Goal: Task Accomplishment & Management: Manage account settings

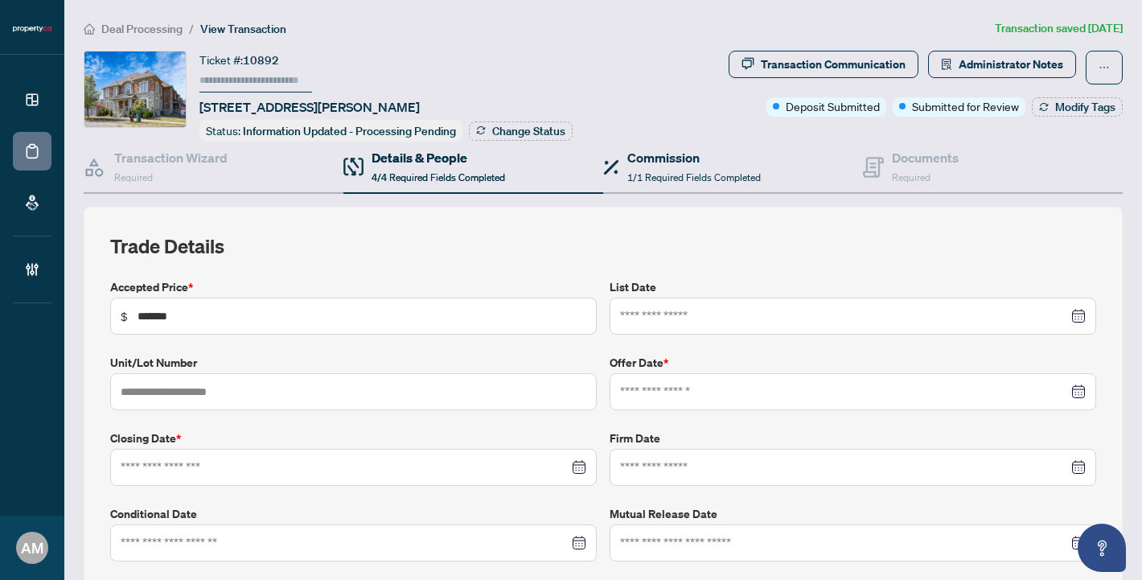
type input "**********"
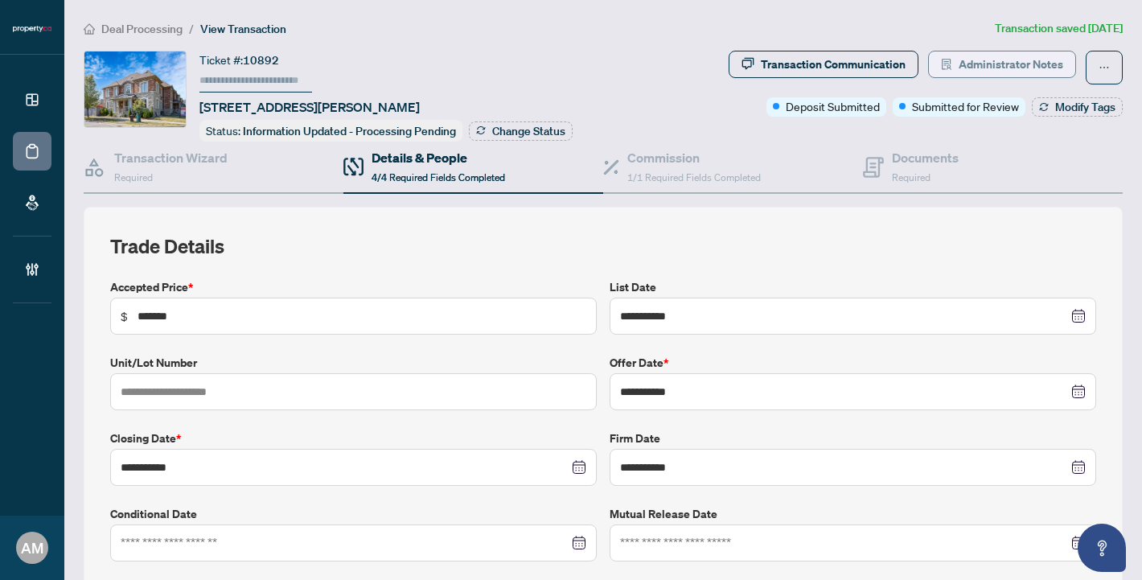
click at [990, 56] on span "Administrator Notes" at bounding box center [1010, 64] width 105 height 26
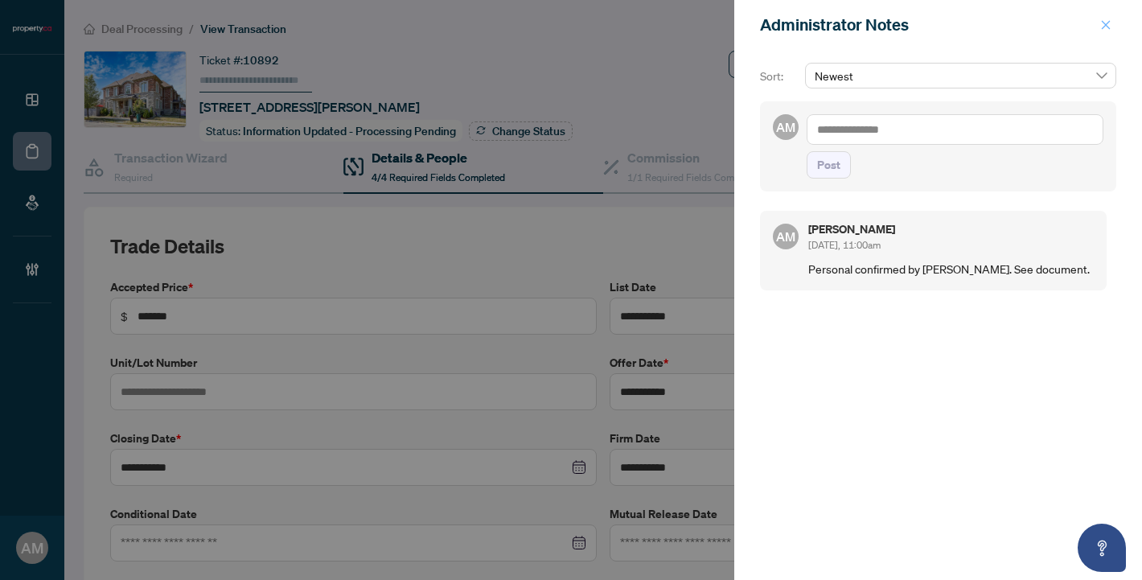
click at [1106, 18] on span "button" at bounding box center [1105, 25] width 11 height 26
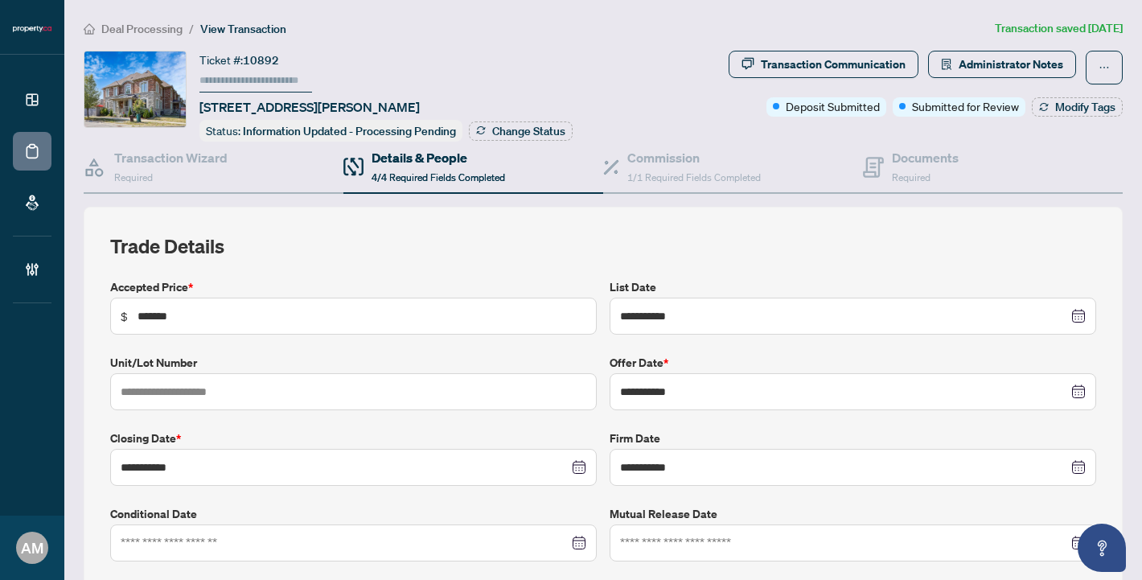
click at [158, 25] on span "Deal Processing" at bounding box center [141, 29] width 81 height 14
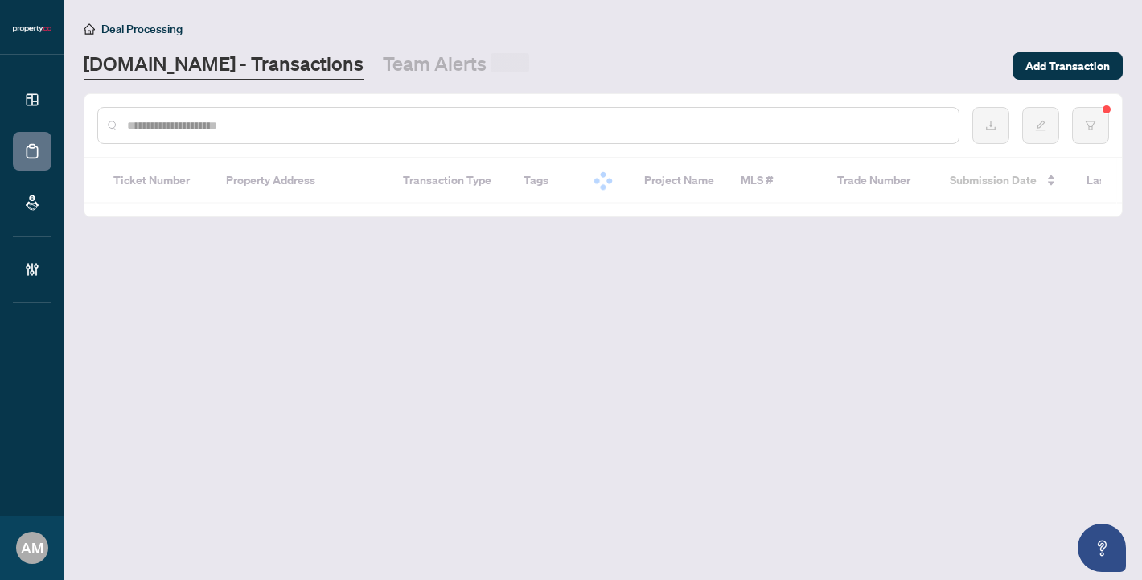
click at [330, 133] on div at bounding box center [528, 125] width 862 height 37
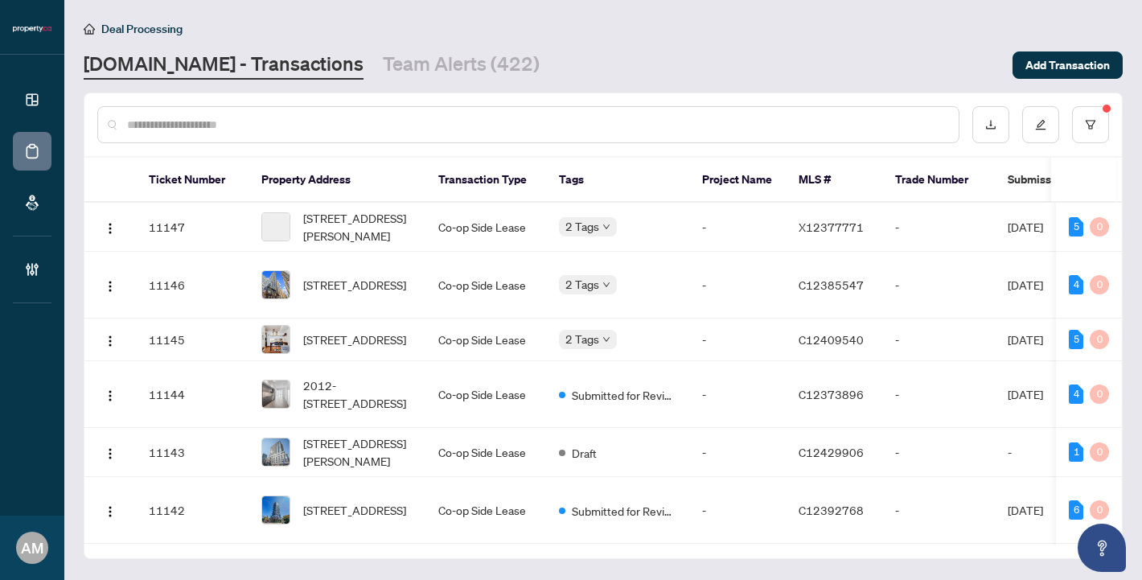
click at [337, 111] on div at bounding box center [528, 124] width 862 height 37
click at [332, 124] on input "text" at bounding box center [536, 125] width 818 height 18
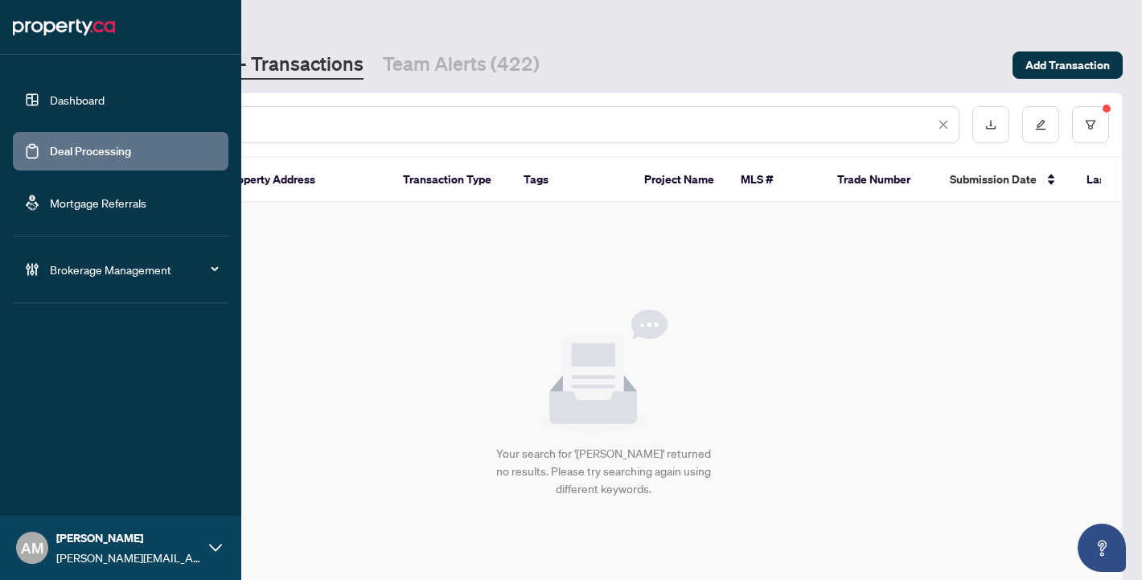
drag, startPoint x: 175, startPoint y: 125, endPoint x: 48, endPoint y: 117, distance: 127.3
click at [48, 117] on div "Dashboard Deal Processing Mortgage Referrals Brokerage Management AM [PERSON_NA…" at bounding box center [571, 290] width 1142 height 580
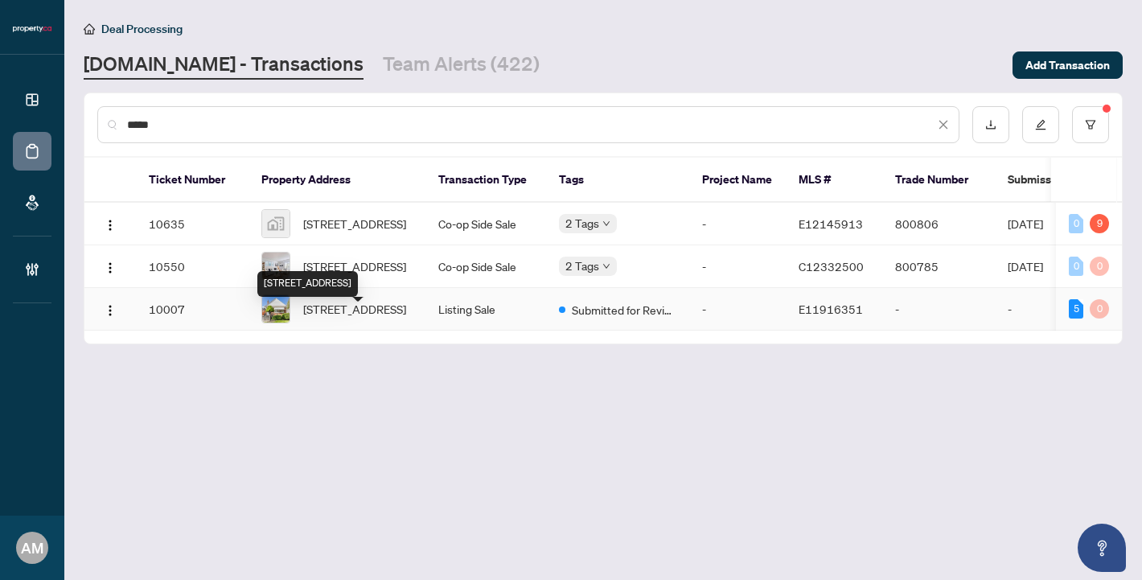
type input "*****"
click at [365, 318] on span "[STREET_ADDRESS]" at bounding box center [354, 309] width 103 height 18
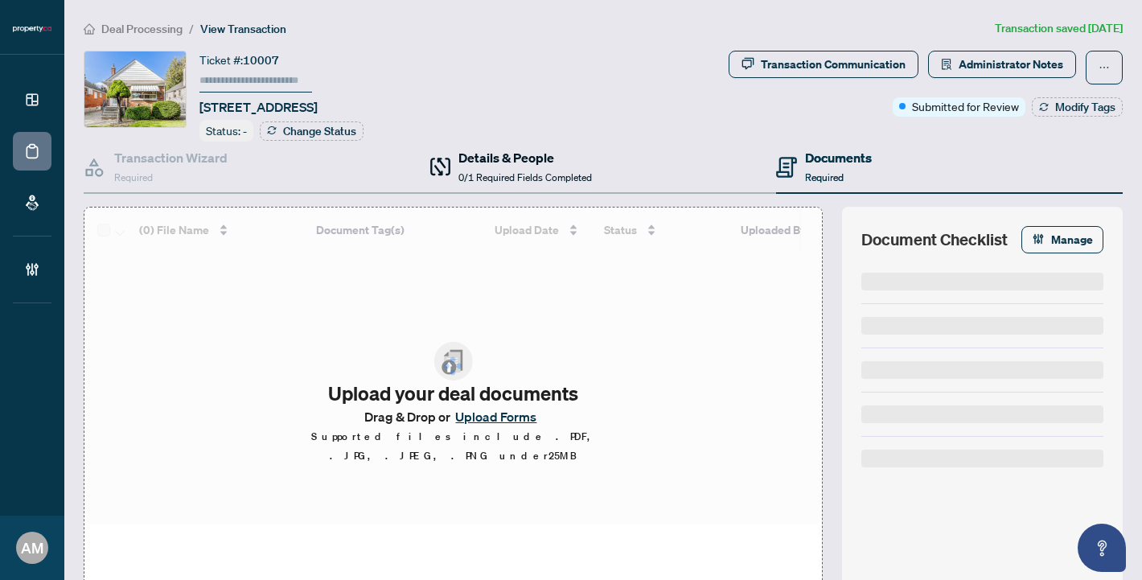
click at [481, 171] on span "0/1 Required Fields Completed" at bounding box center [524, 177] width 133 height 12
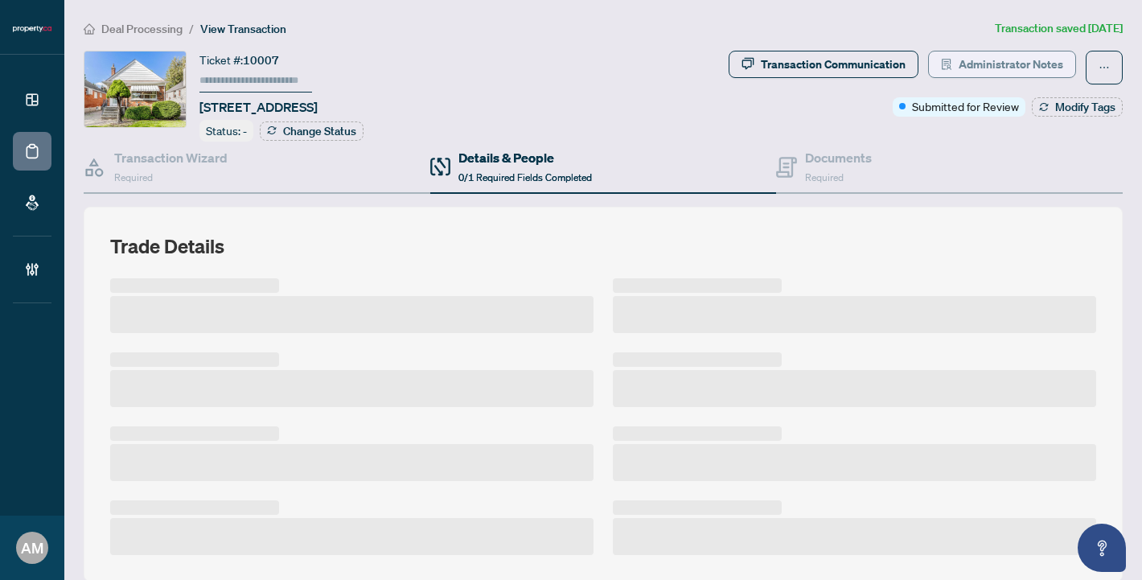
click at [991, 65] on span "Administrator Notes" at bounding box center [1010, 64] width 105 height 26
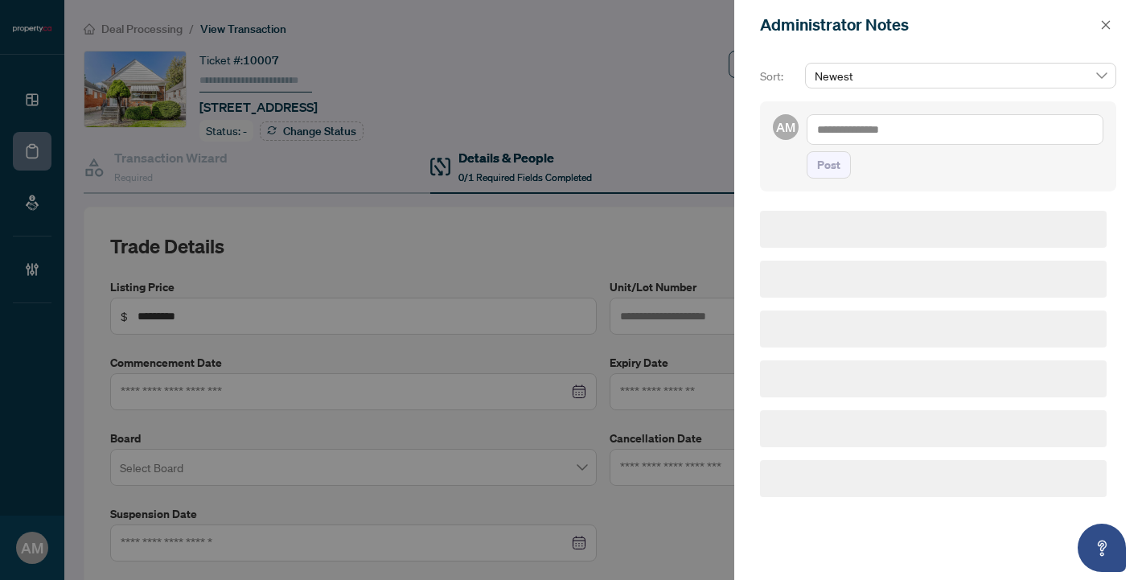
type input "**********"
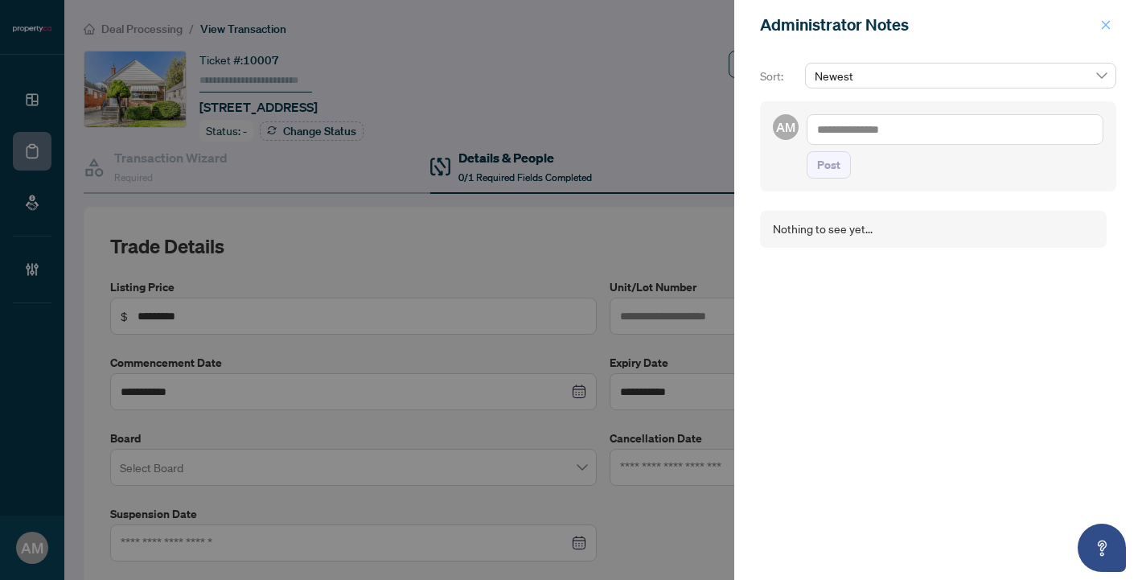
click at [1101, 33] on span "button" at bounding box center [1105, 25] width 11 height 26
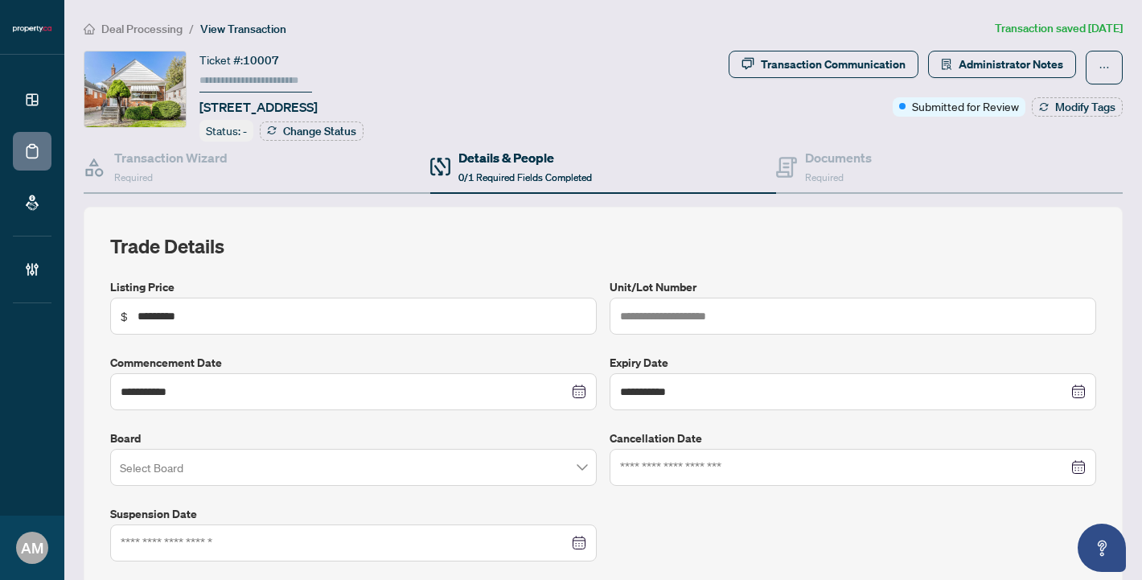
click at [148, 29] on span "Deal Processing" at bounding box center [141, 29] width 81 height 14
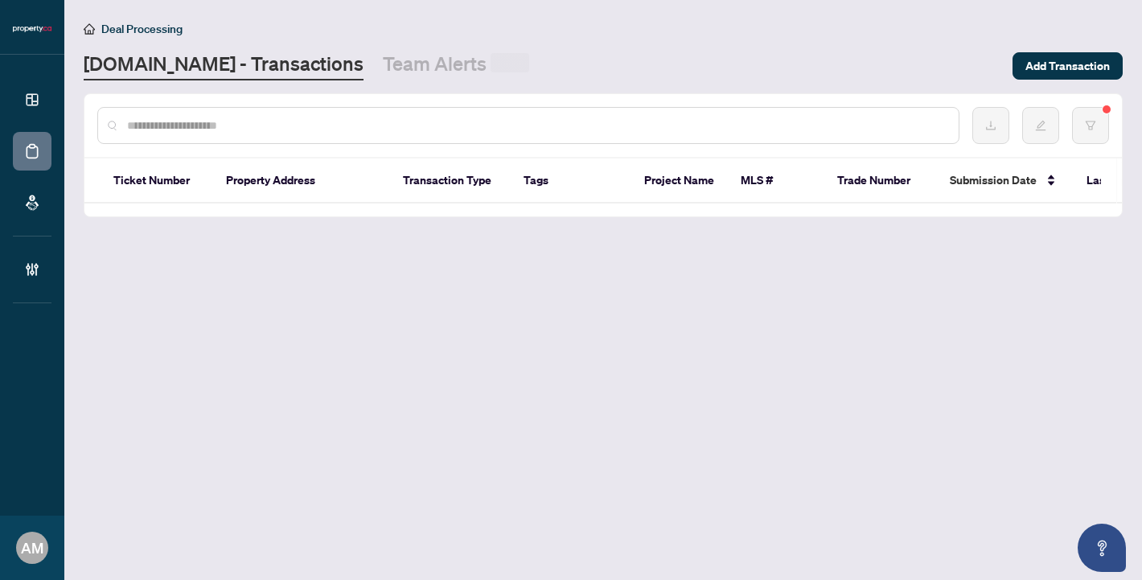
click at [129, 31] on span "Deal Processing" at bounding box center [141, 29] width 81 height 14
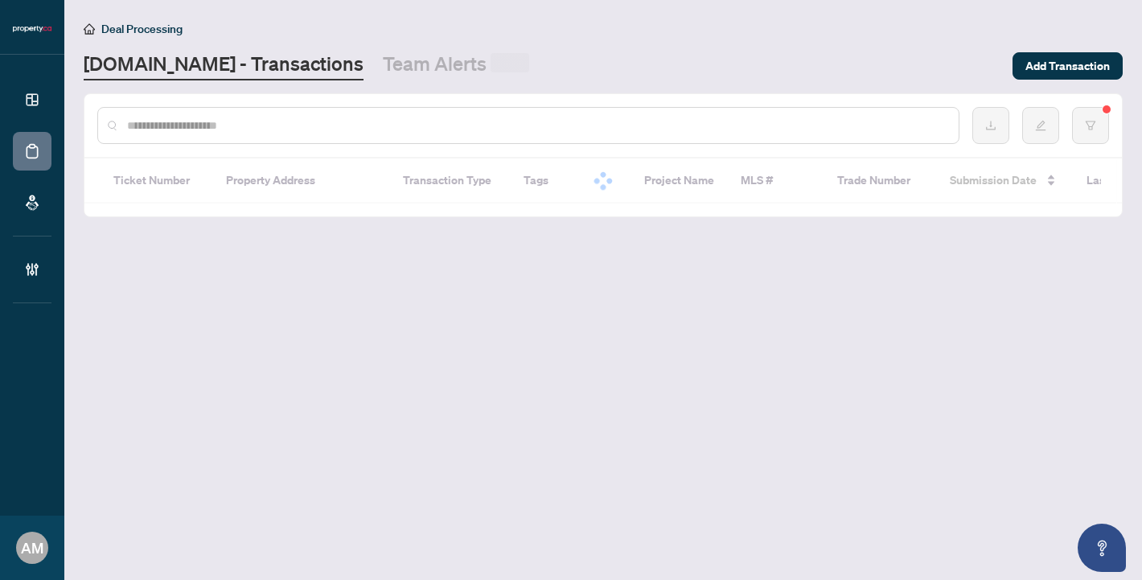
click at [194, 126] on input "text" at bounding box center [536, 126] width 818 height 18
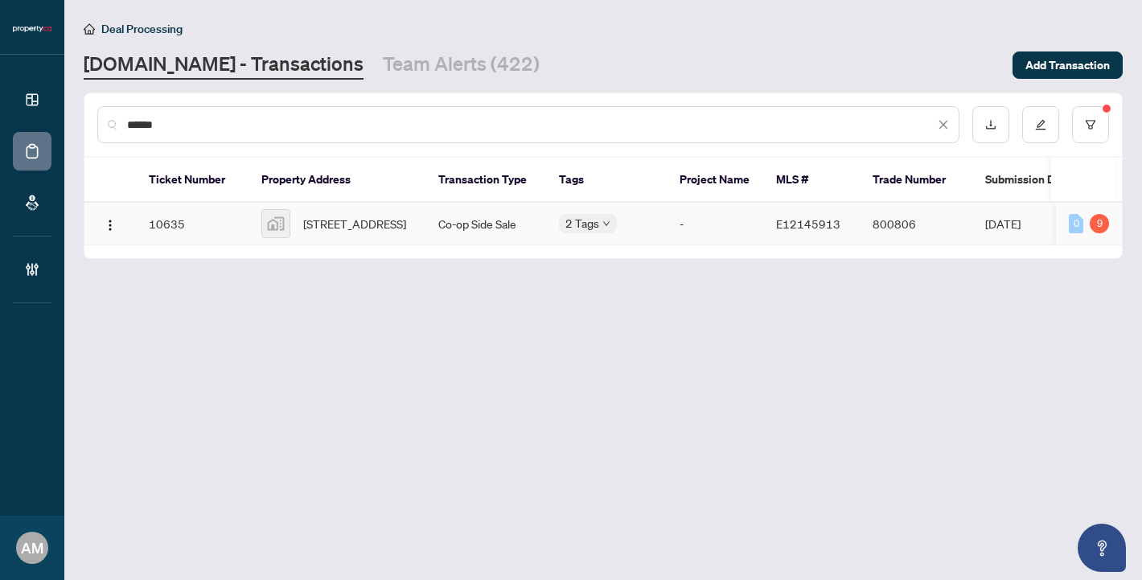
type input "******"
click at [341, 232] on span "[STREET_ADDRESS]" at bounding box center [354, 224] width 103 height 18
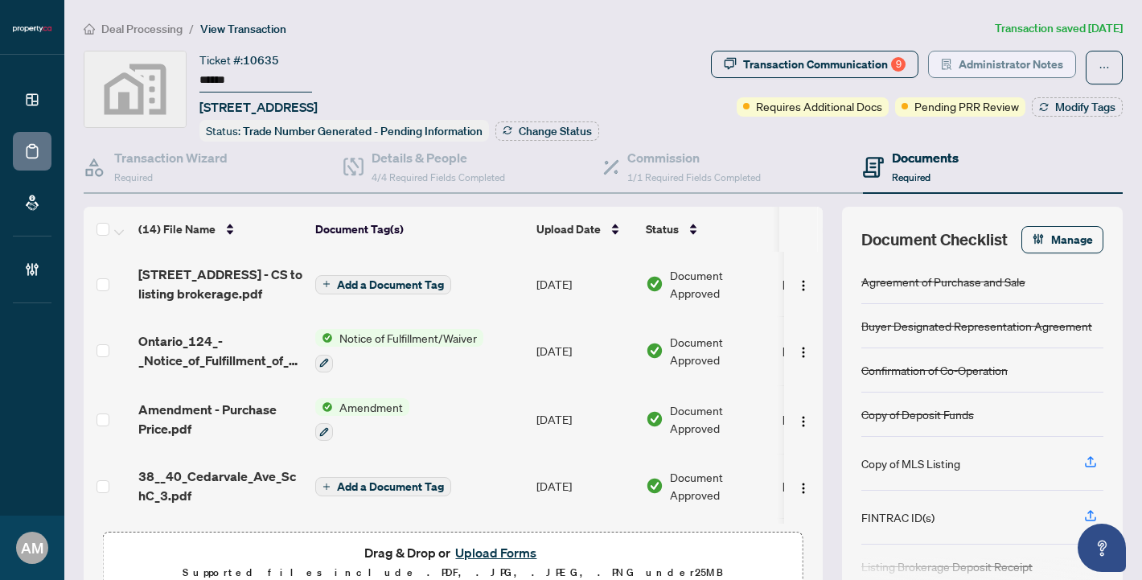
click at [981, 61] on span "Administrator Notes" at bounding box center [1010, 64] width 105 height 26
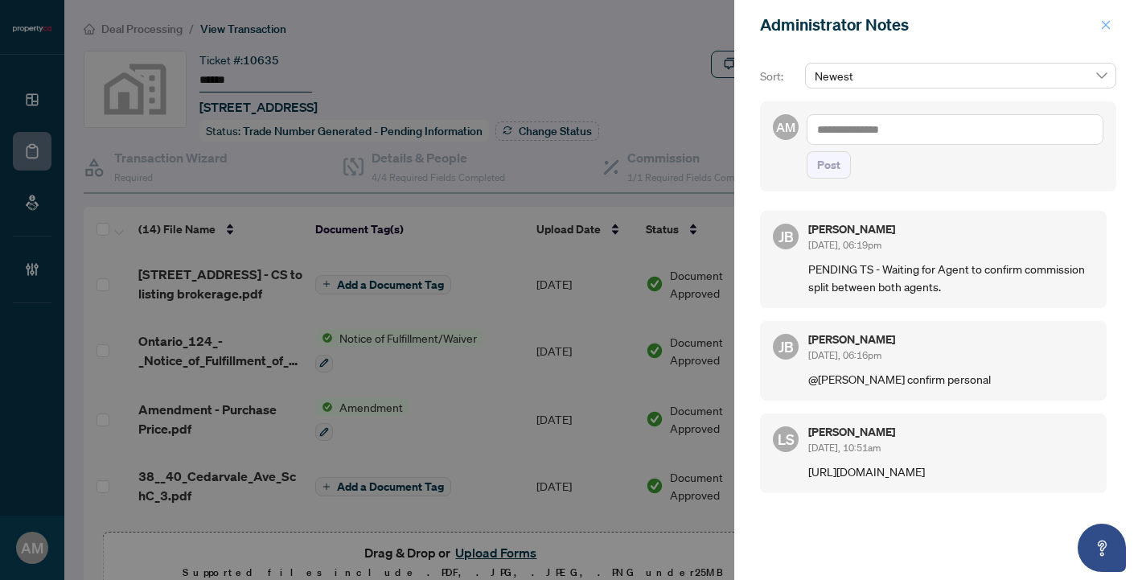
click at [1112, 26] on button "button" at bounding box center [1105, 24] width 21 height 19
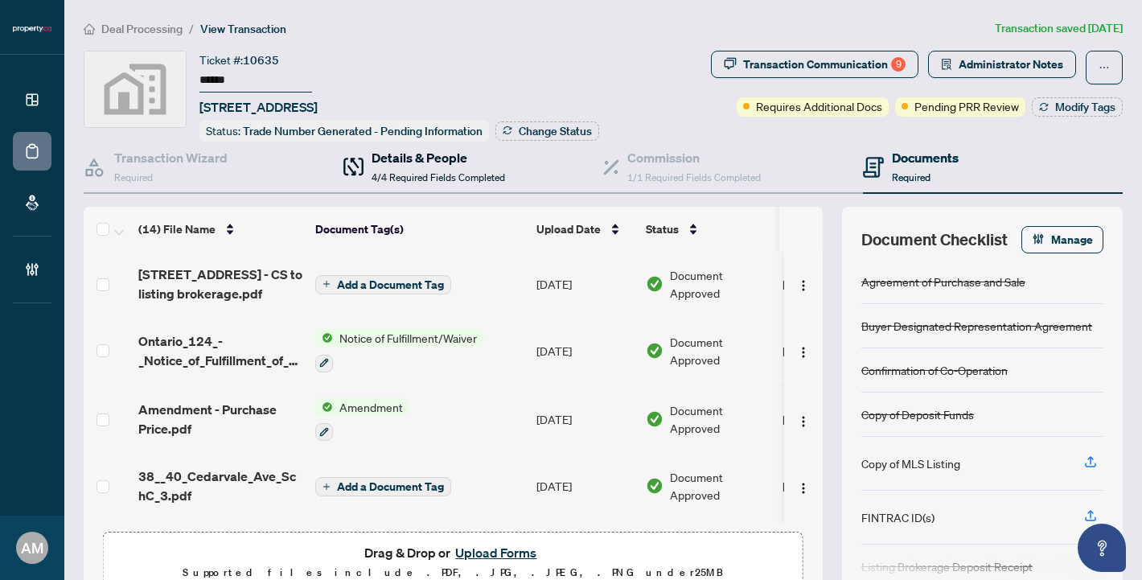
click at [420, 174] on span "4/4 Required Fields Completed" at bounding box center [437, 177] width 133 height 12
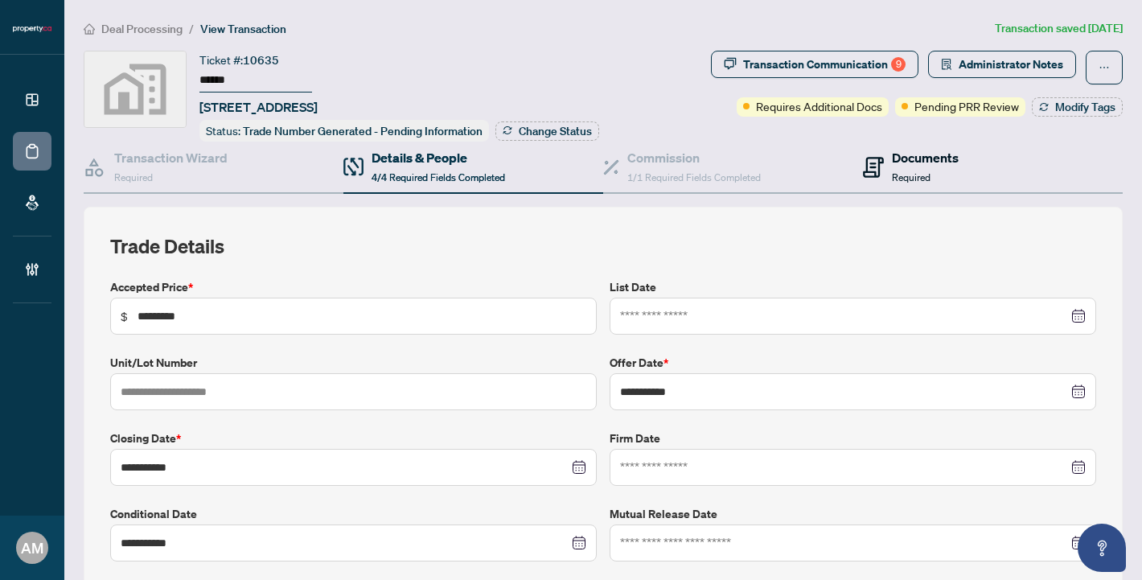
click at [898, 156] on h4 "Documents" at bounding box center [925, 157] width 67 height 19
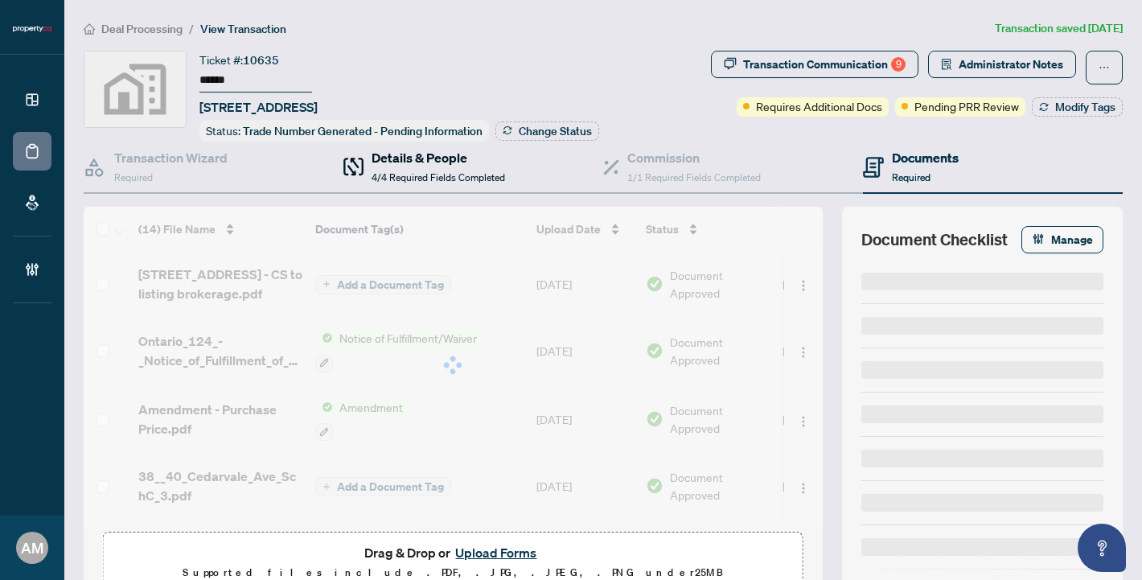
click at [391, 164] on h4 "Details & People" at bounding box center [437, 157] width 133 height 19
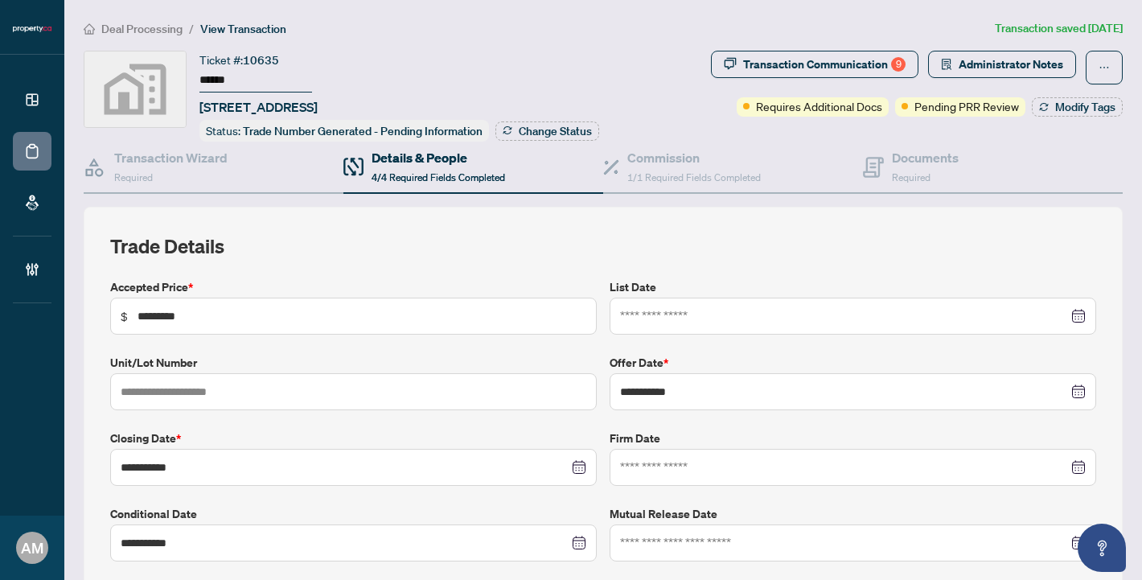
scroll to position [22, 0]
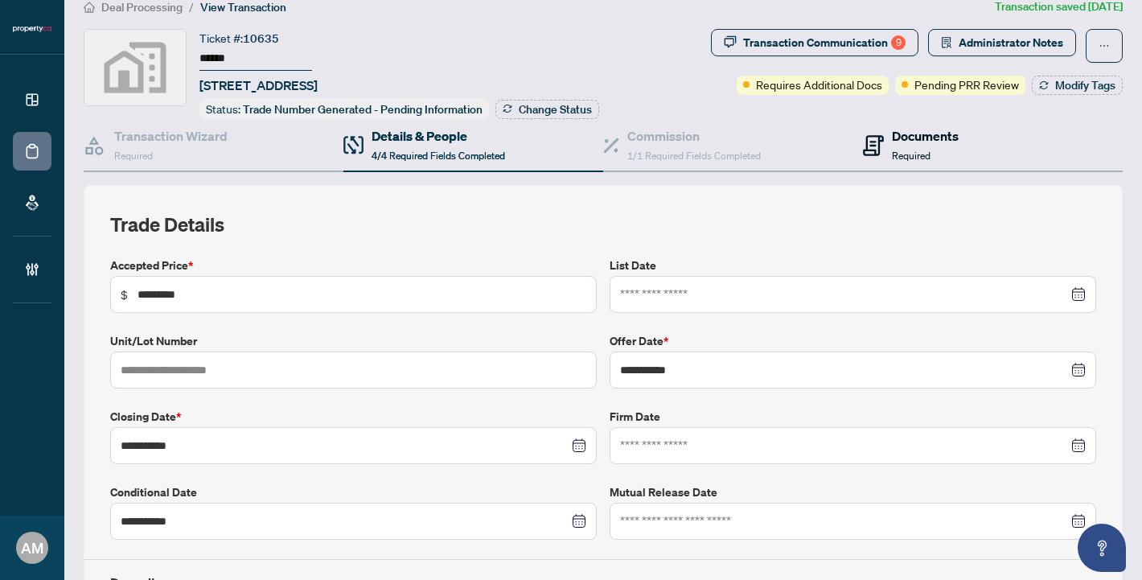
click at [876, 146] on div "Documents Required" at bounding box center [911, 145] width 96 height 38
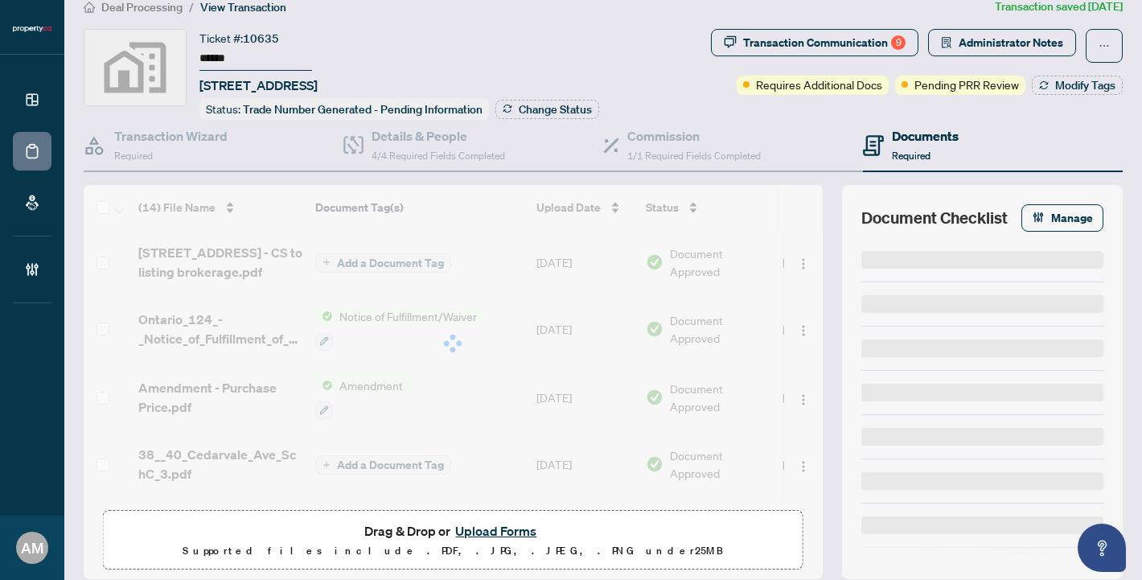
click at [200, 265] on div at bounding box center [453, 343] width 739 height 317
click at [178, 265] on div at bounding box center [453, 343] width 739 height 317
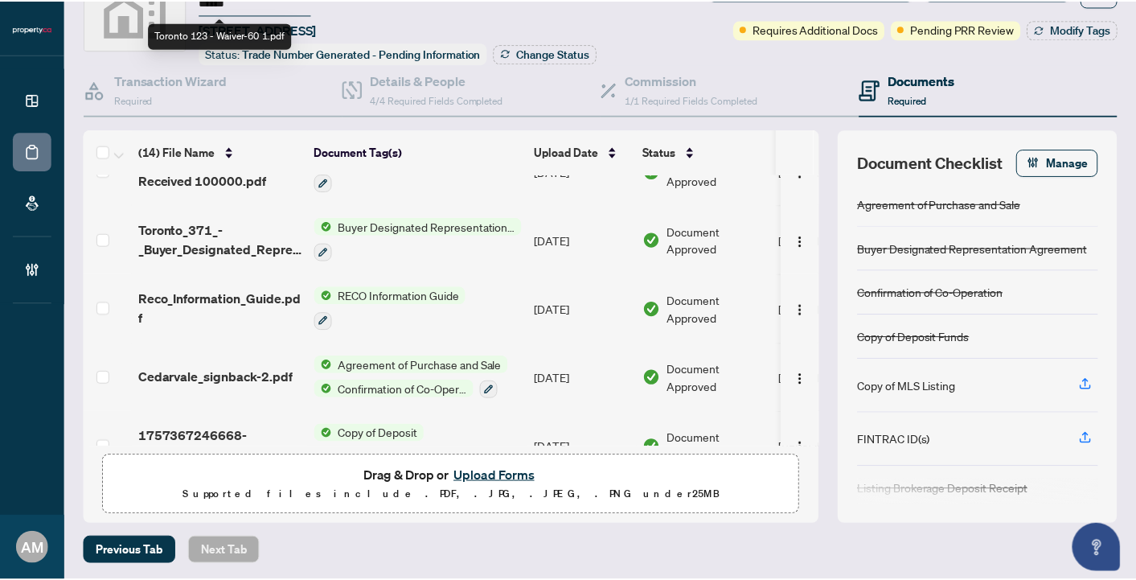
scroll to position [676, 0]
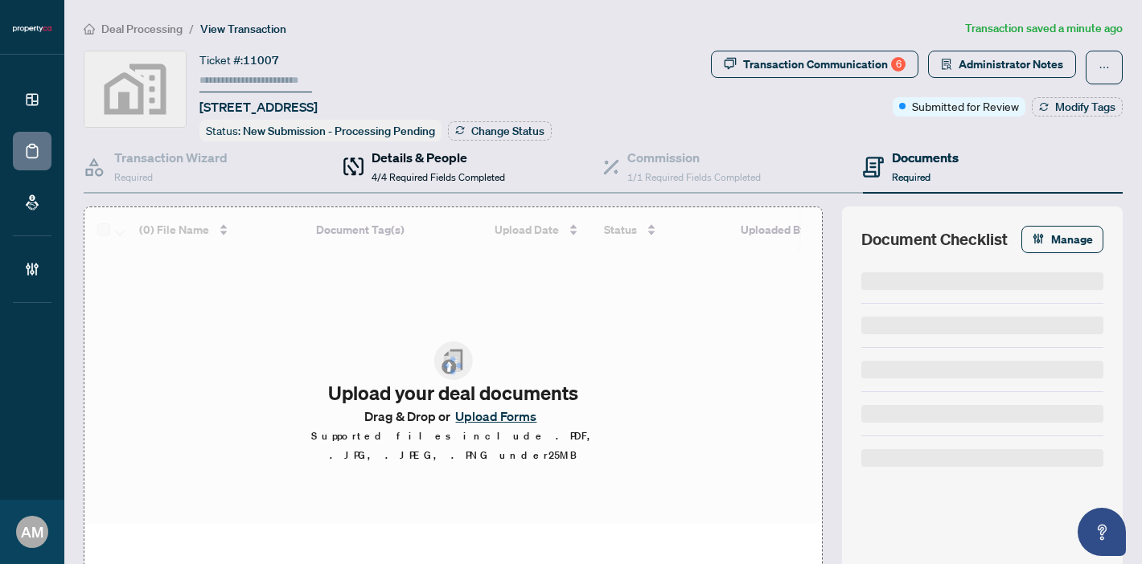
click at [441, 180] on span "4/4 Required Fields Completed" at bounding box center [437, 177] width 133 height 12
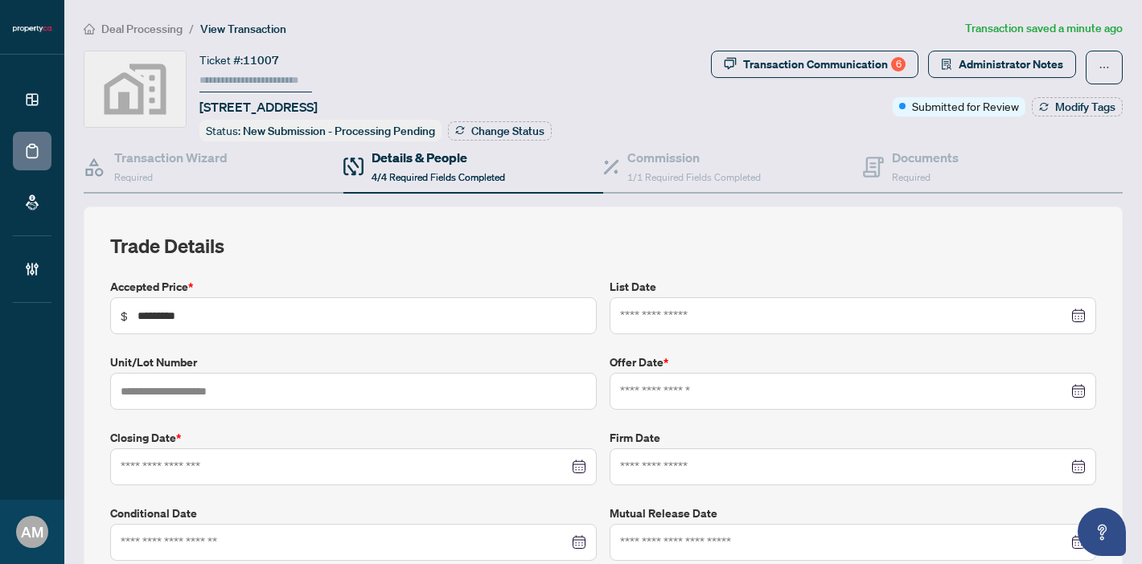
type input "**********"
click at [1002, 66] on span "Administrator Notes" at bounding box center [1010, 64] width 105 height 26
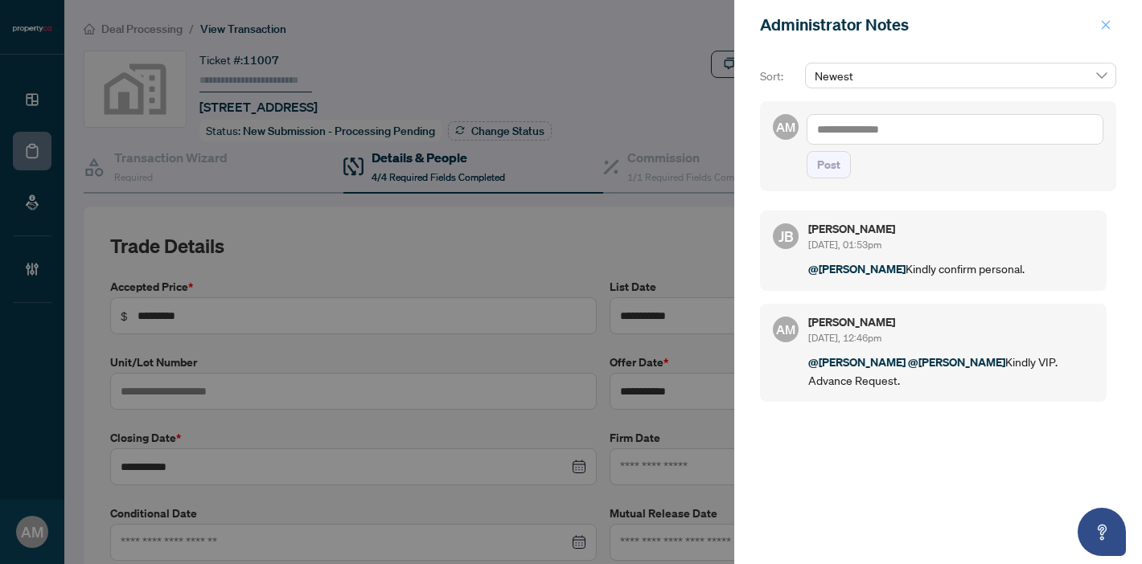
click at [1109, 26] on icon "close" at bounding box center [1105, 24] width 11 height 11
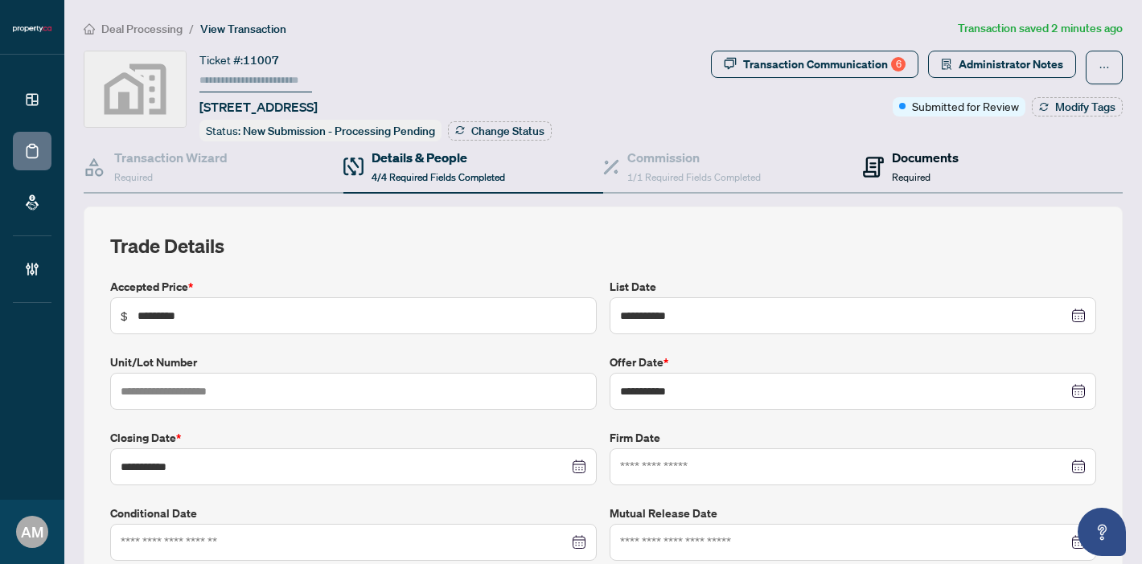
click at [915, 171] on span "Required" at bounding box center [911, 177] width 39 height 12
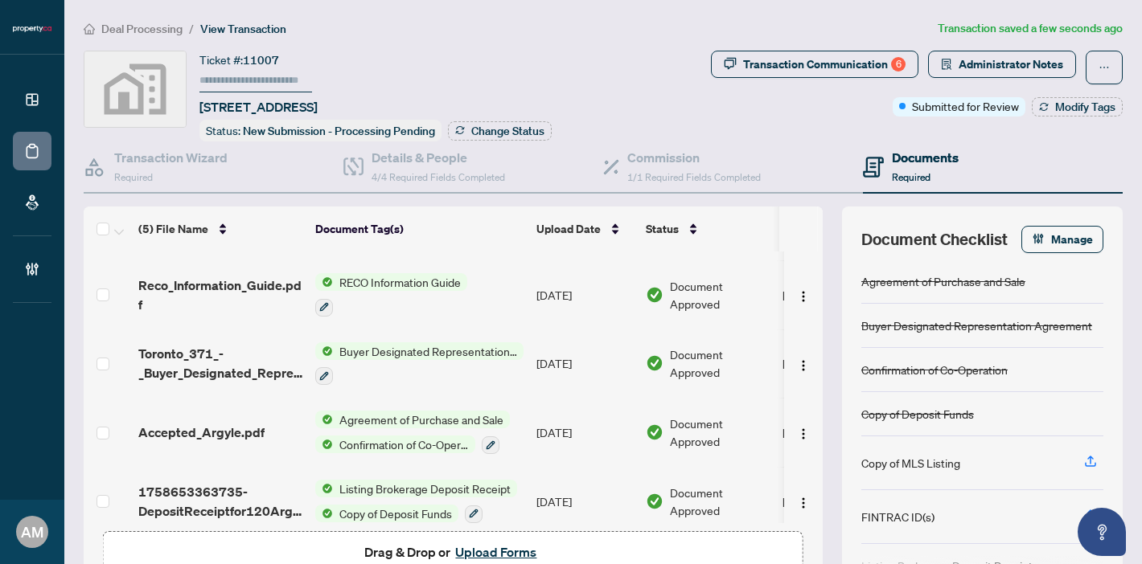
scroll to position [72, 0]
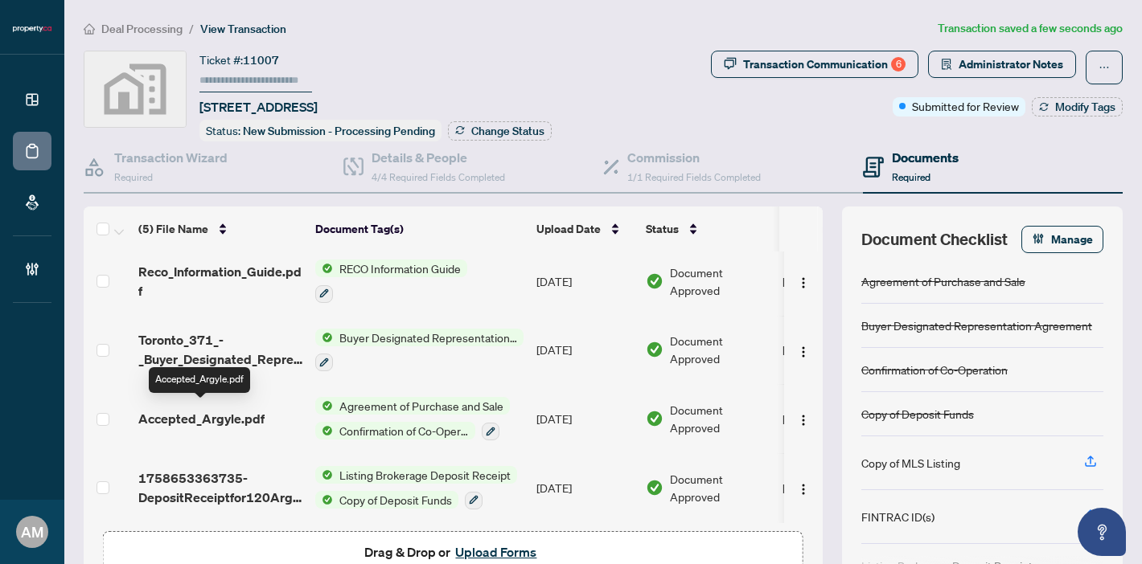
click at [218, 421] on span "Accepted_Argyle.pdf" at bounding box center [201, 418] width 126 height 19
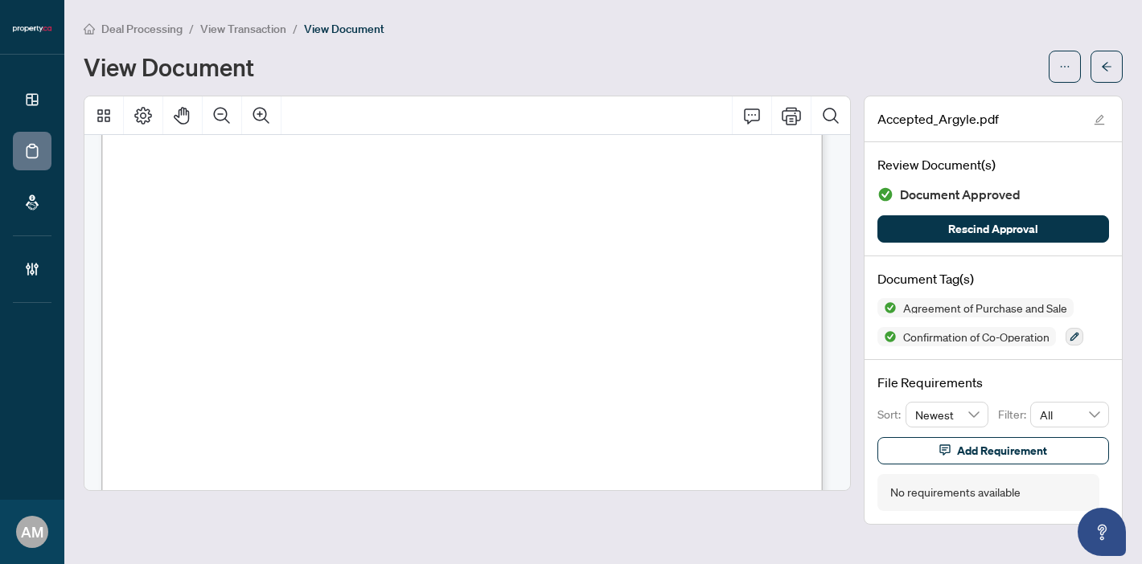
scroll to position [193, 0]
click at [1105, 64] on icon "arrow-left" at bounding box center [1106, 66] width 10 height 9
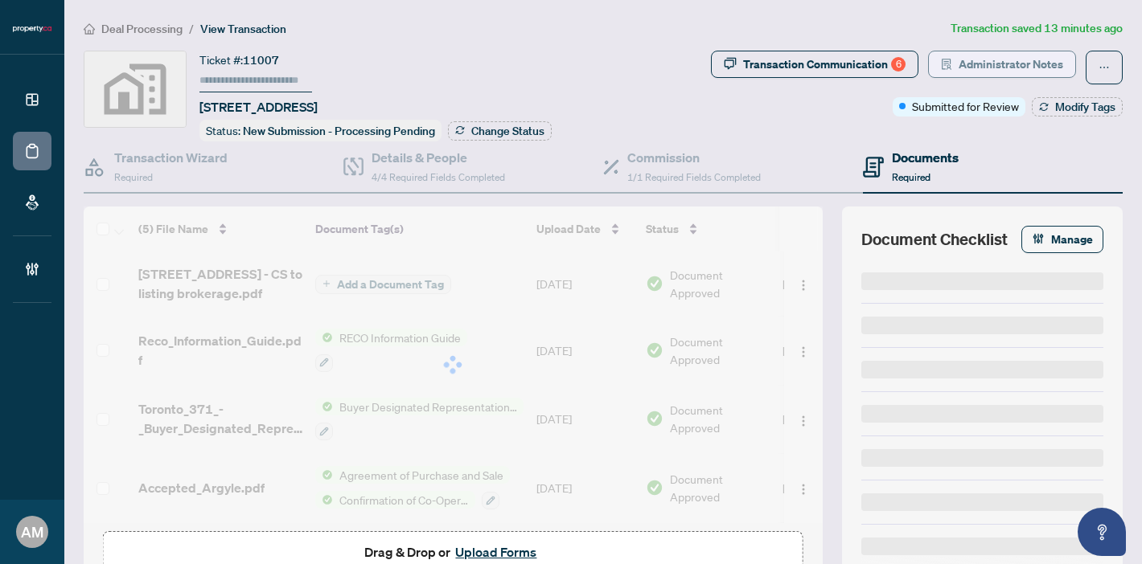
click at [999, 65] on span "Administrator Notes" at bounding box center [1010, 64] width 105 height 26
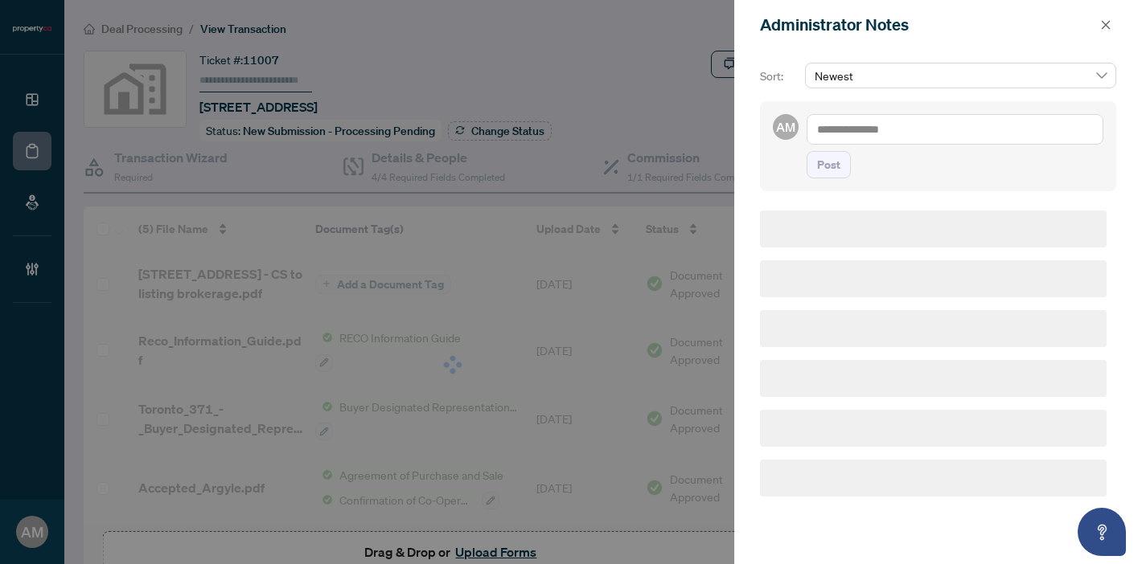
click at [892, 133] on textarea at bounding box center [954, 129] width 297 height 31
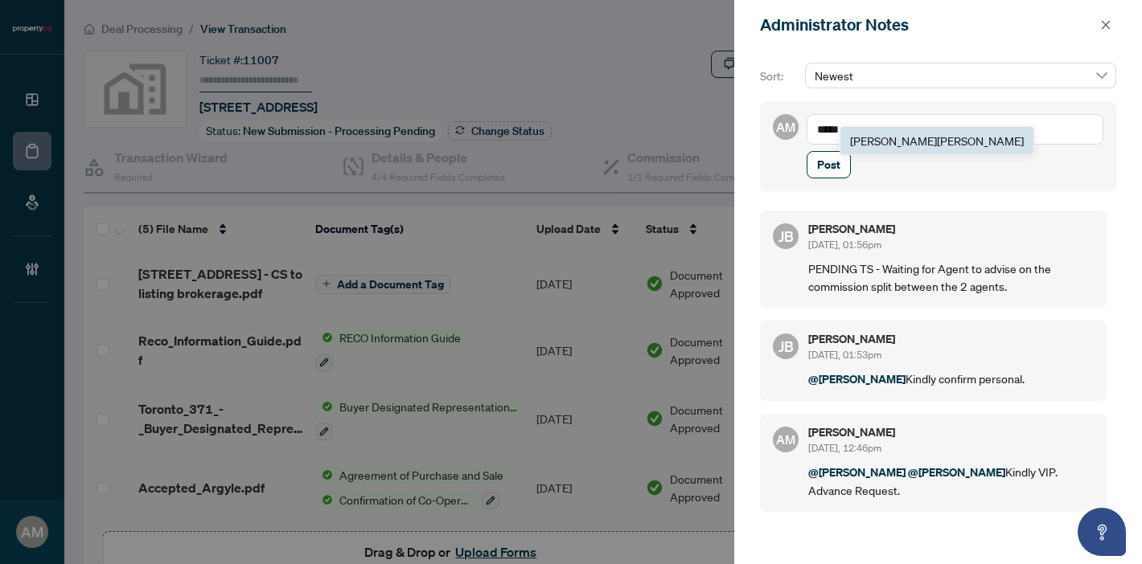
click at [871, 138] on b "Jean" at bounding box center [893, 140] width 87 height 14
type textarea "**********"
click at [847, 178] on button "Post" at bounding box center [828, 164] width 44 height 27
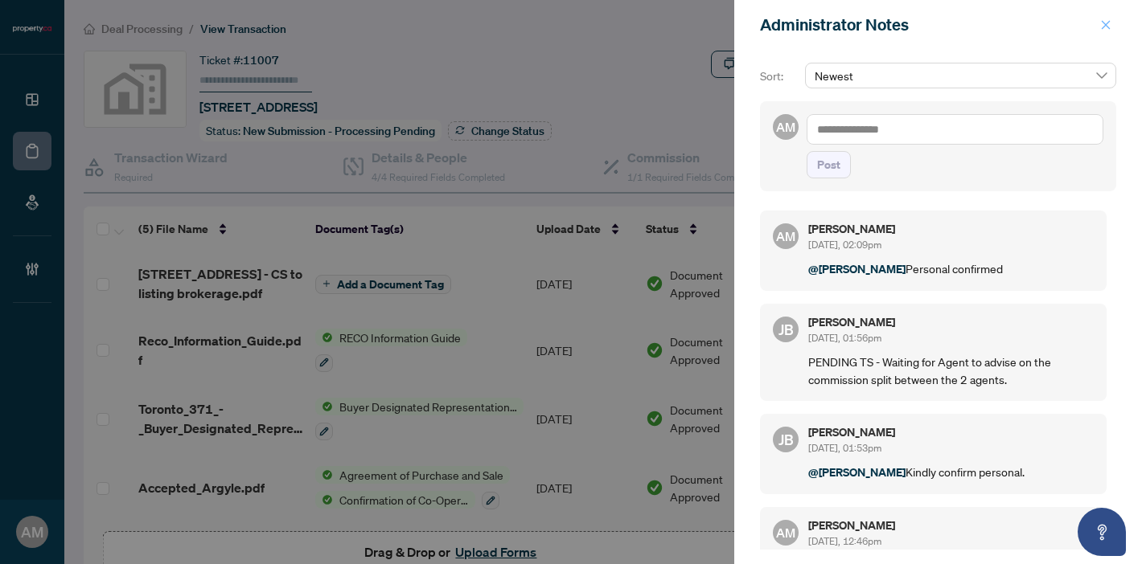
click at [1112, 24] on button "button" at bounding box center [1105, 24] width 21 height 19
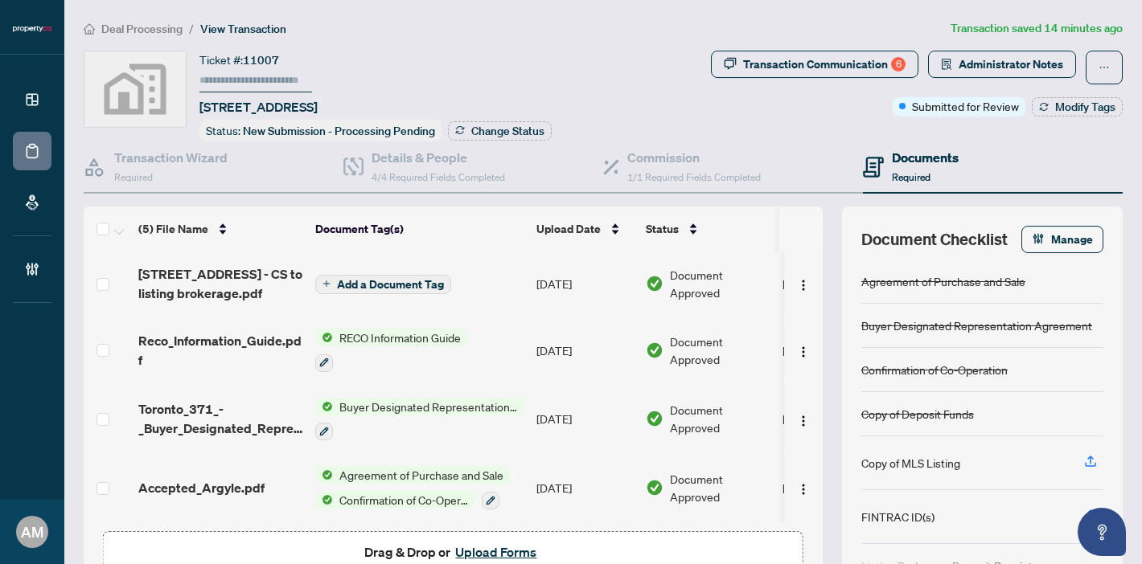
click at [141, 24] on span "Deal Processing" at bounding box center [141, 29] width 81 height 14
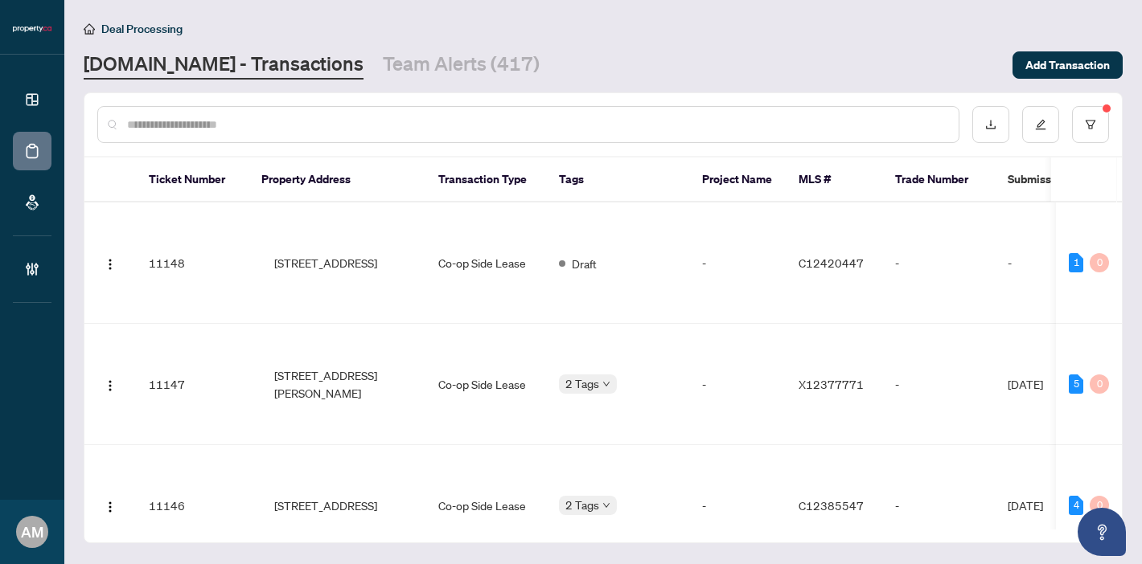
click at [693, 126] on input "text" at bounding box center [536, 125] width 818 height 18
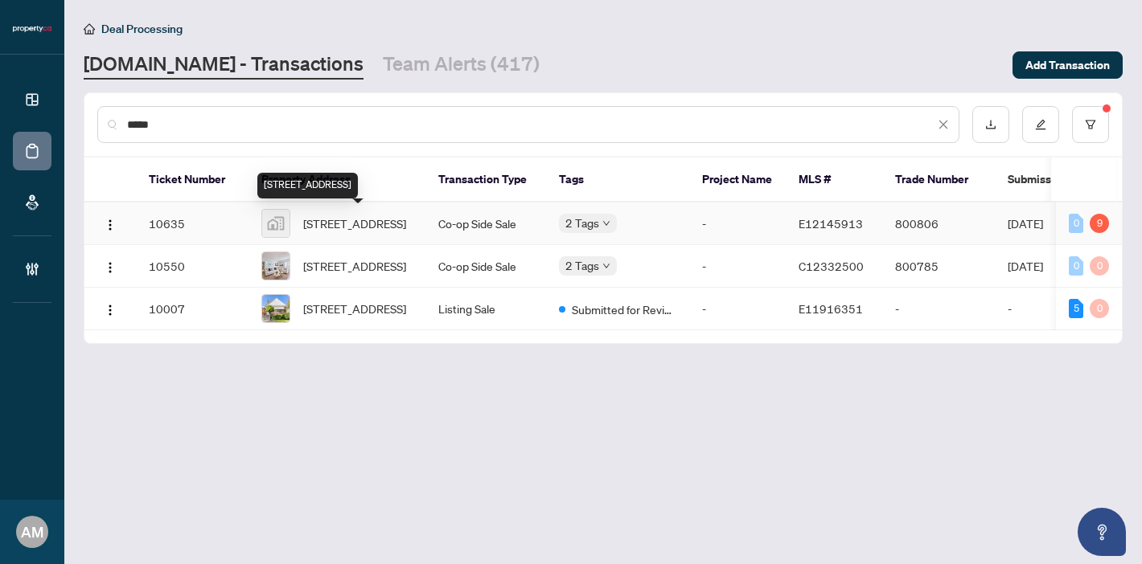
type input "*****"
click at [351, 216] on span "[STREET_ADDRESS]" at bounding box center [354, 224] width 103 height 18
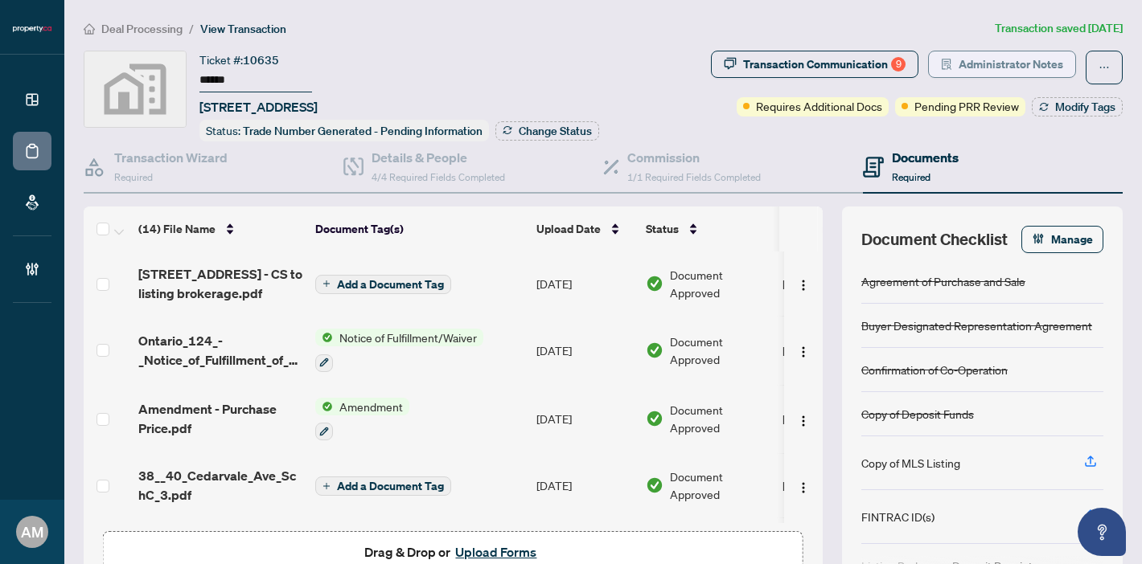
click at [1006, 60] on span "Administrator Notes" at bounding box center [1010, 64] width 105 height 26
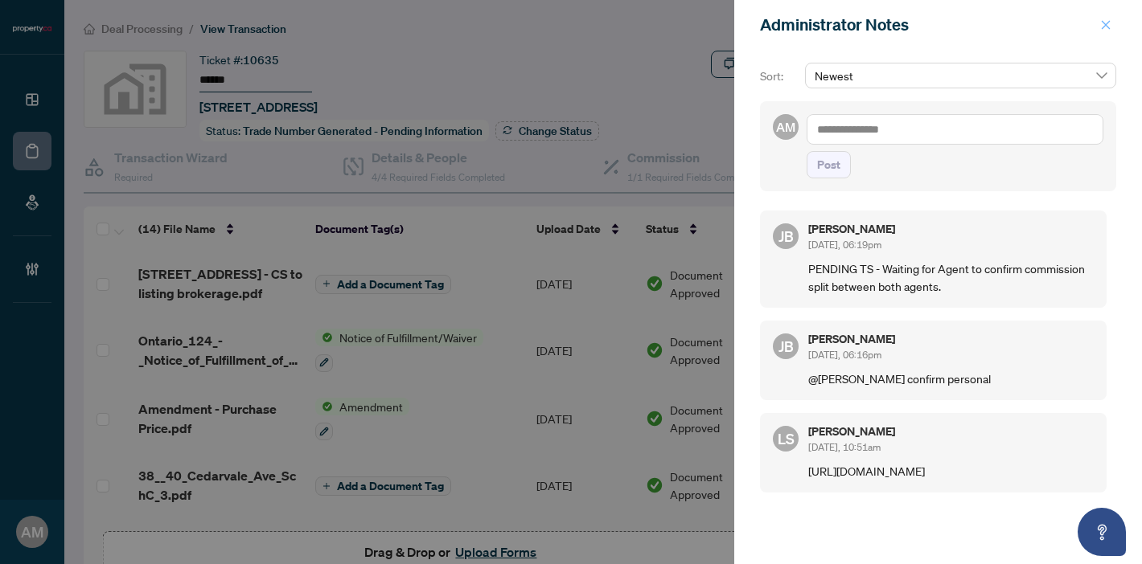
click at [1104, 32] on span "button" at bounding box center [1105, 25] width 11 height 26
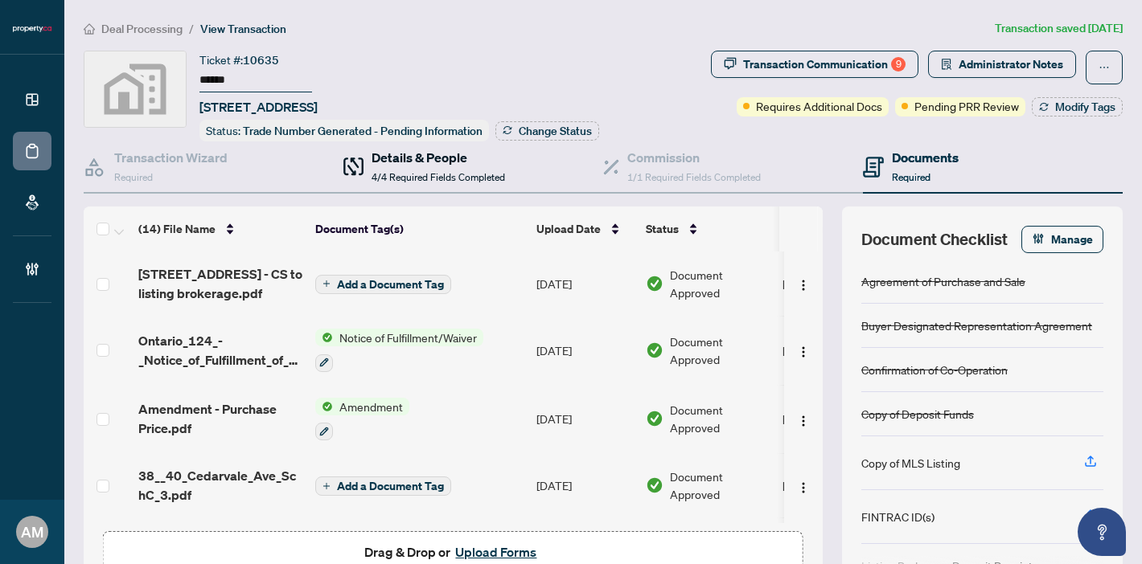
click at [390, 177] on span "4/4 Required Fields Completed" at bounding box center [437, 177] width 133 height 12
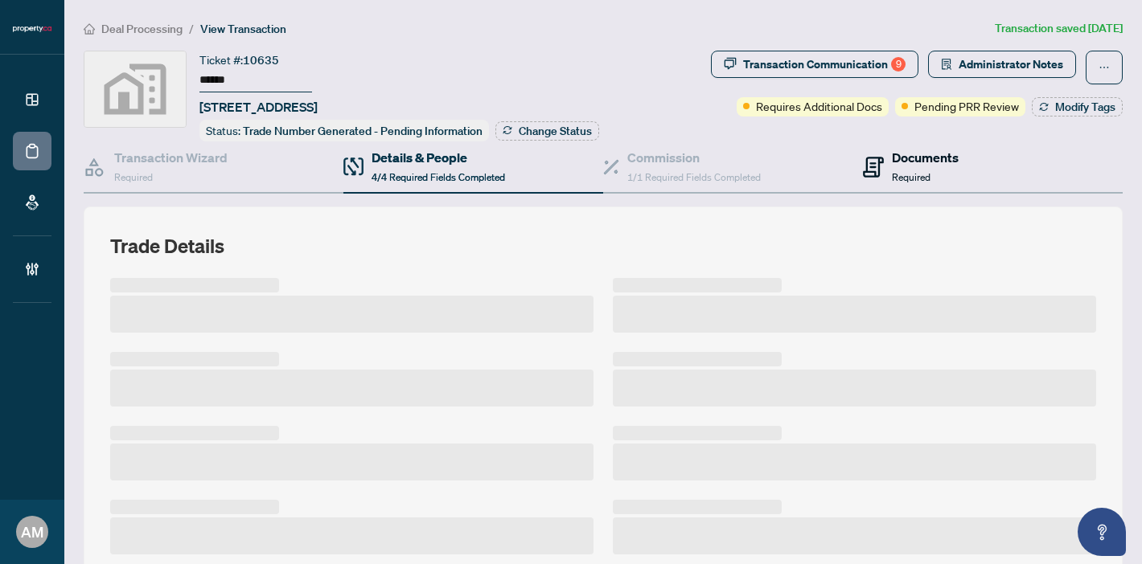
click at [925, 166] on div "Documents Required" at bounding box center [925, 167] width 67 height 38
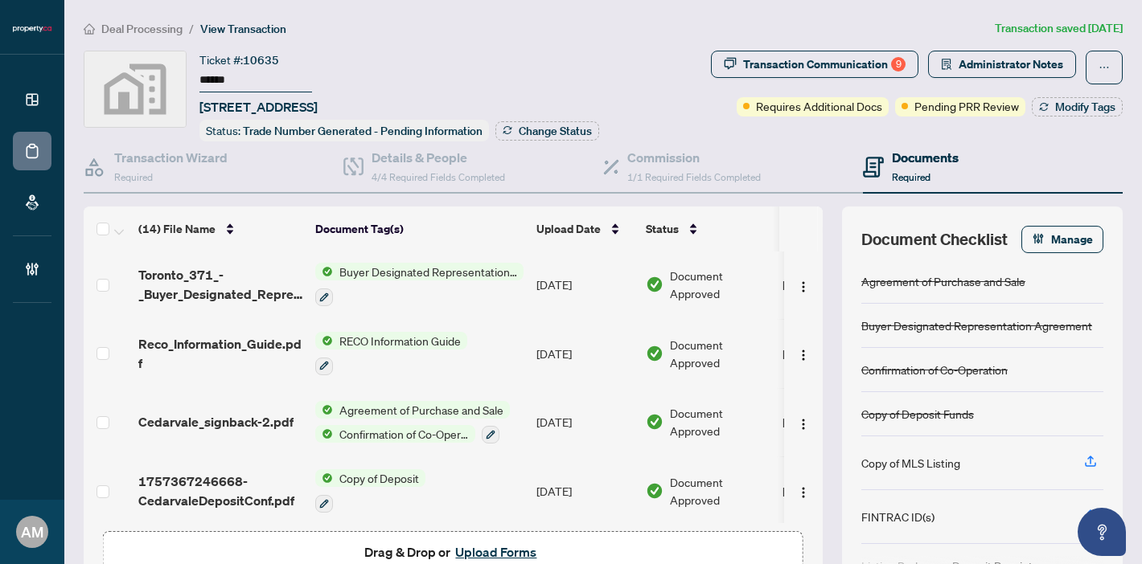
scroll to position [681, 0]
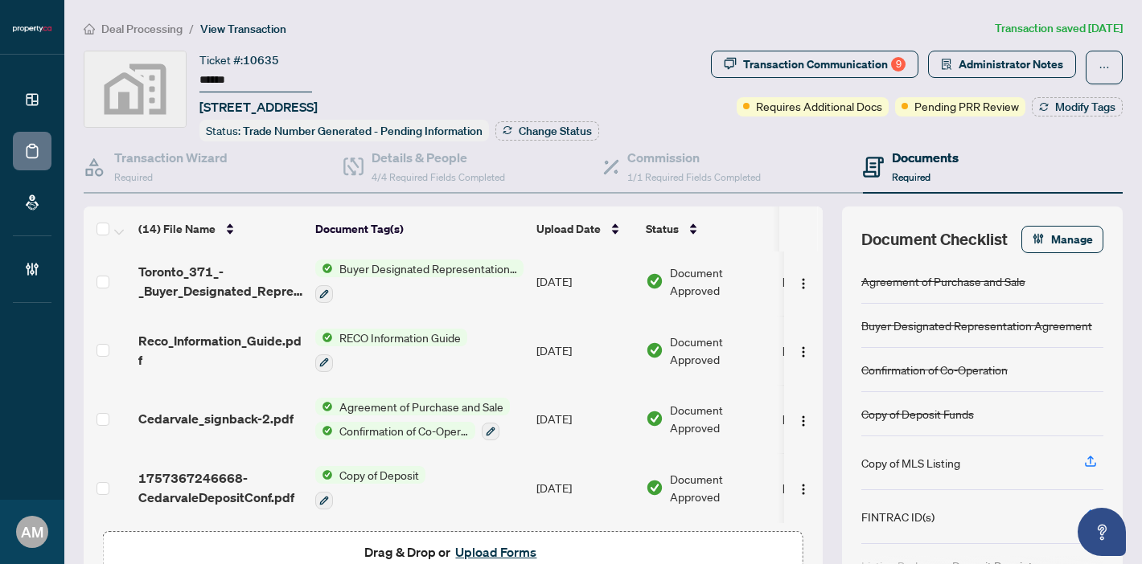
click at [227, 411] on span "Cedarvale_signback-2.pdf" at bounding box center [215, 418] width 155 height 19
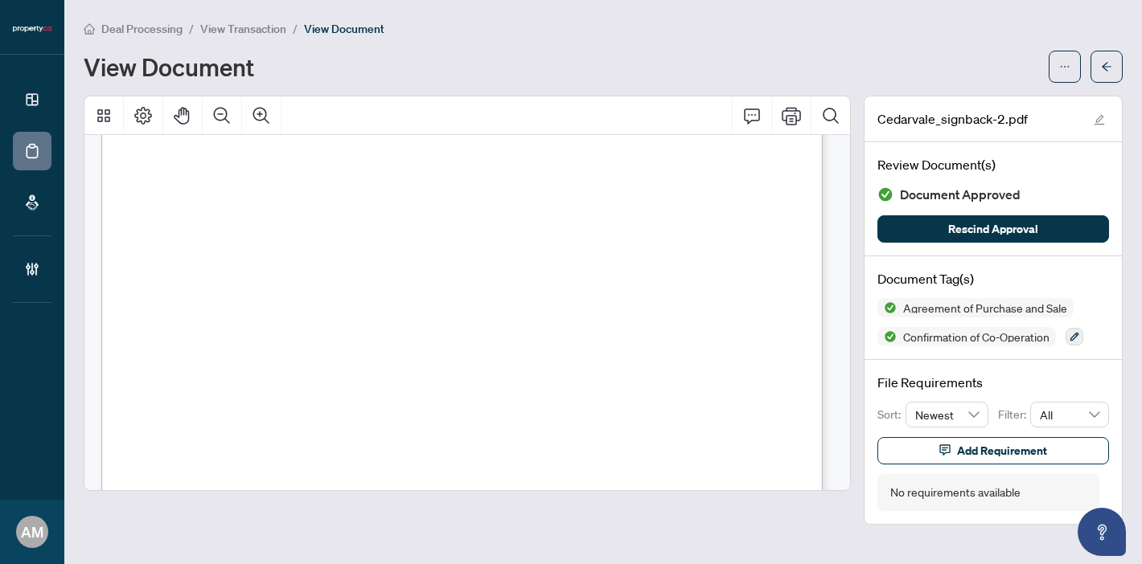
scroll to position [9101, 0]
